Goal: Information Seeking & Learning: Learn about a topic

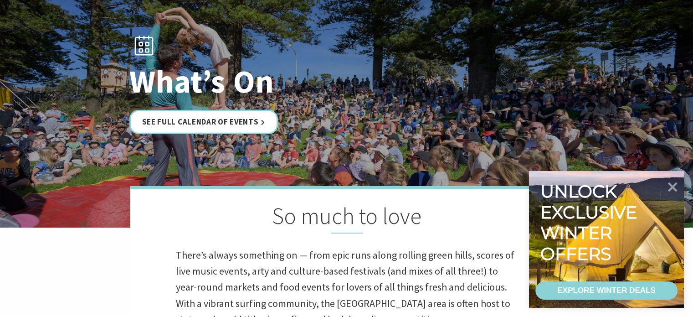
scroll to position [91, 0]
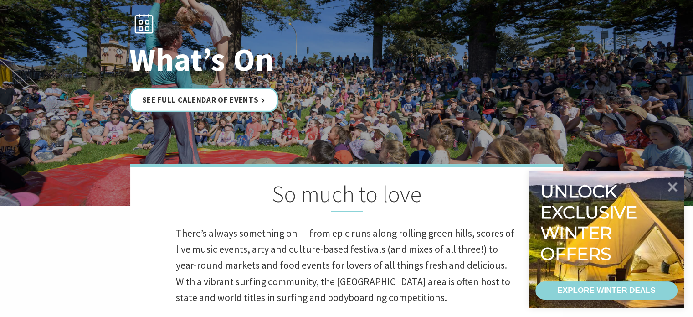
drag, startPoint x: 671, startPoint y: 188, endPoint x: 553, endPoint y: 204, distance: 118.7
click at [671, 187] on icon at bounding box center [673, 187] width 10 height 10
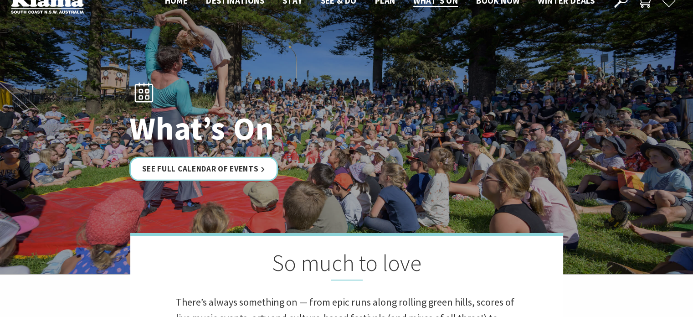
scroll to position [0, 0]
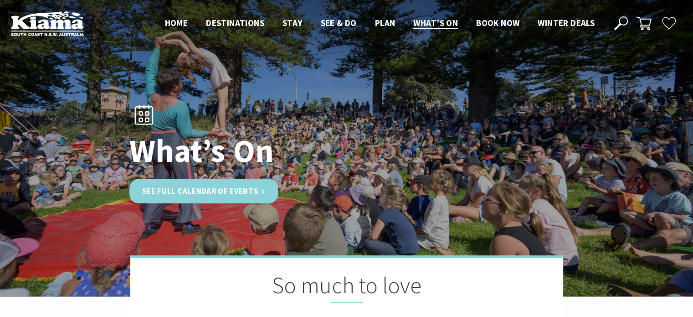
click at [166, 187] on link "See Full Calendar of Events" at bounding box center [203, 191] width 149 height 24
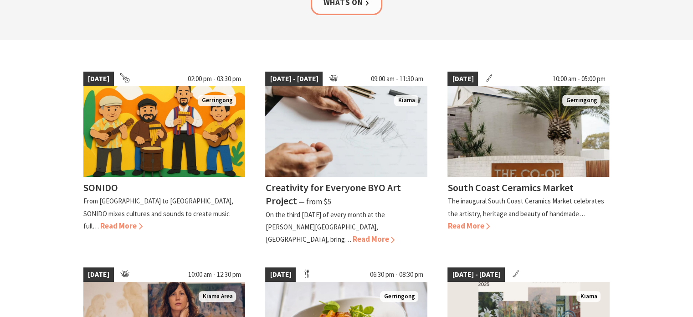
scroll to position [228, 0]
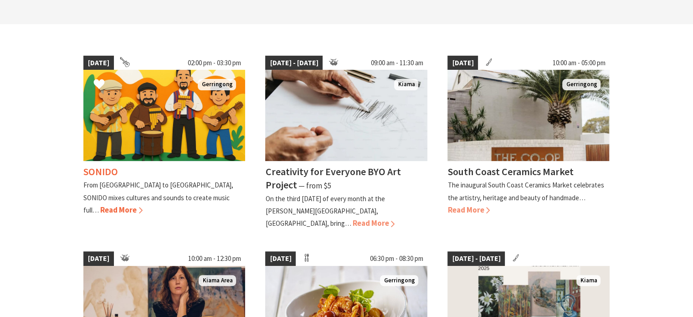
click at [143, 205] on span "Read More" at bounding box center [121, 210] width 42 height 10
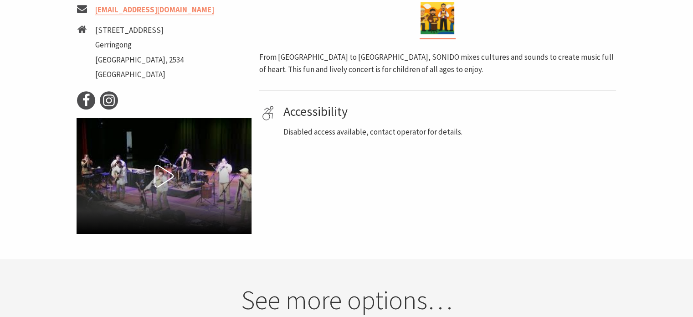
scroll to position [456, 0]
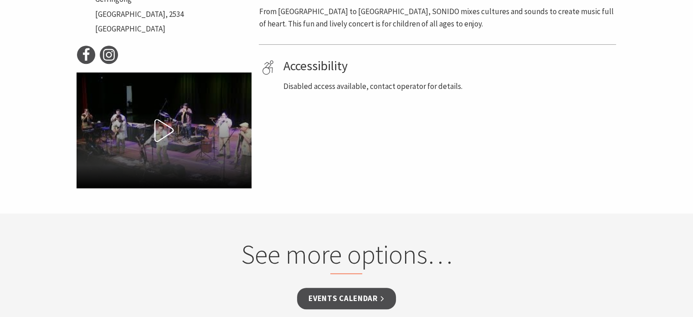
click at [159, 130] on icon at bounding box center [164, 130] width 23 height 23
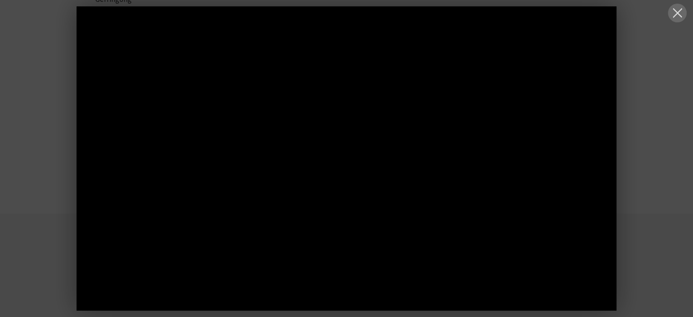
drag, startPoint x: 679, startPoint y: 7, endPoint x: 564, endPoint y: 50, distance: 122.7
click at [678, 7] on button at bounding box center [677, 13] width 19 height 19
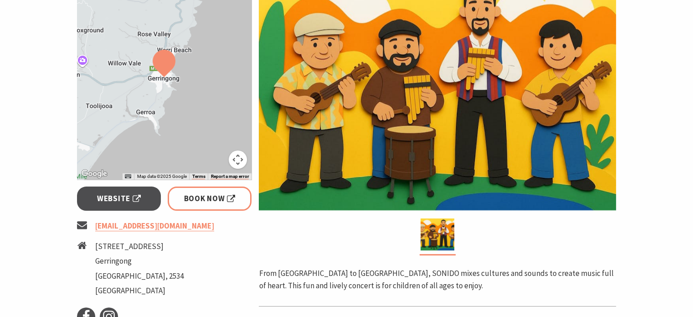
scroll to position [91, 0]
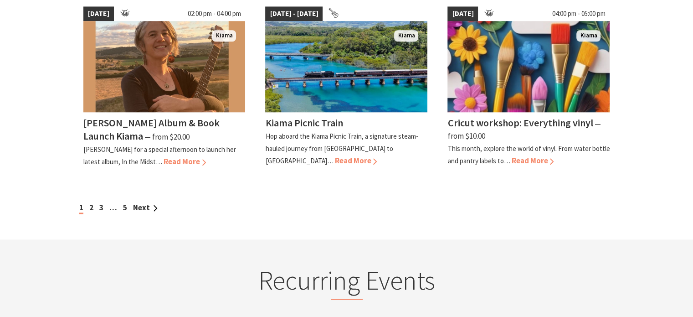
scroll to position [547, 0]
